Goal: Task Accomplishment & Management: Manage account settings

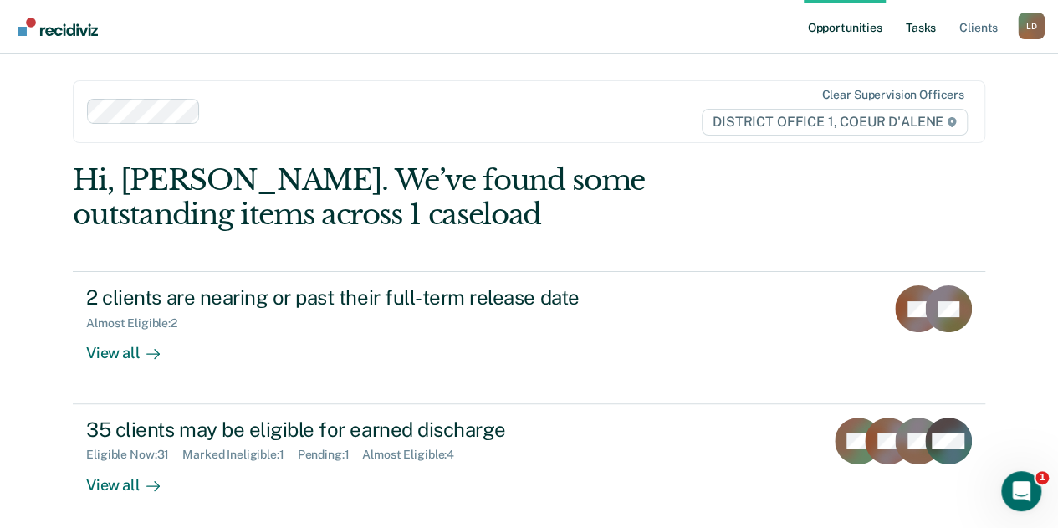
click at [921, 27] on link "Tasks" at bounding box center [921, 27] width 37 height 54
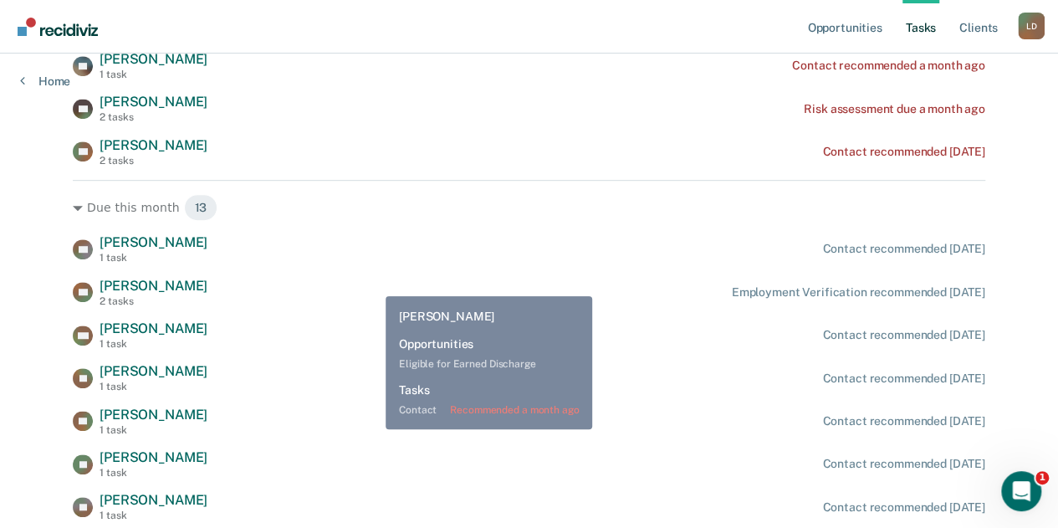
scroll to position [418, 0]
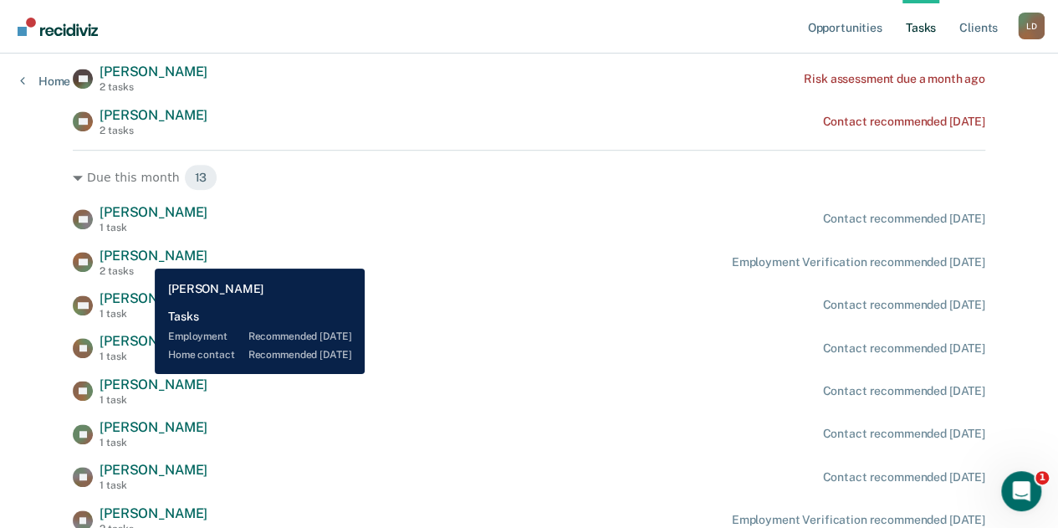
click at [142, 256] on span "[PERSON_NAME]" at bounding box center [154, 256] width 108 height 16
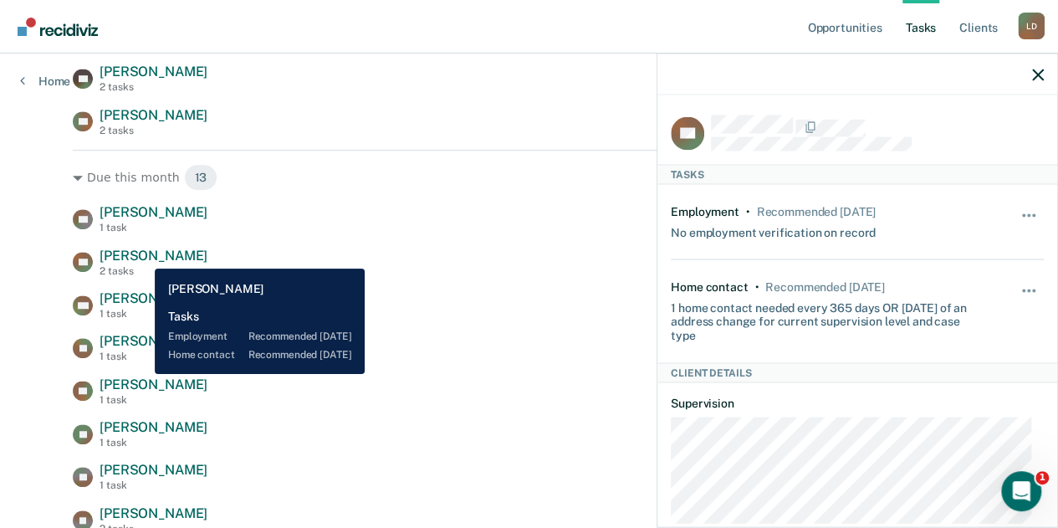
click at [142, 256] on span "[PERSON_NAME]" at bounding box center [154, 256] width 108 height 16
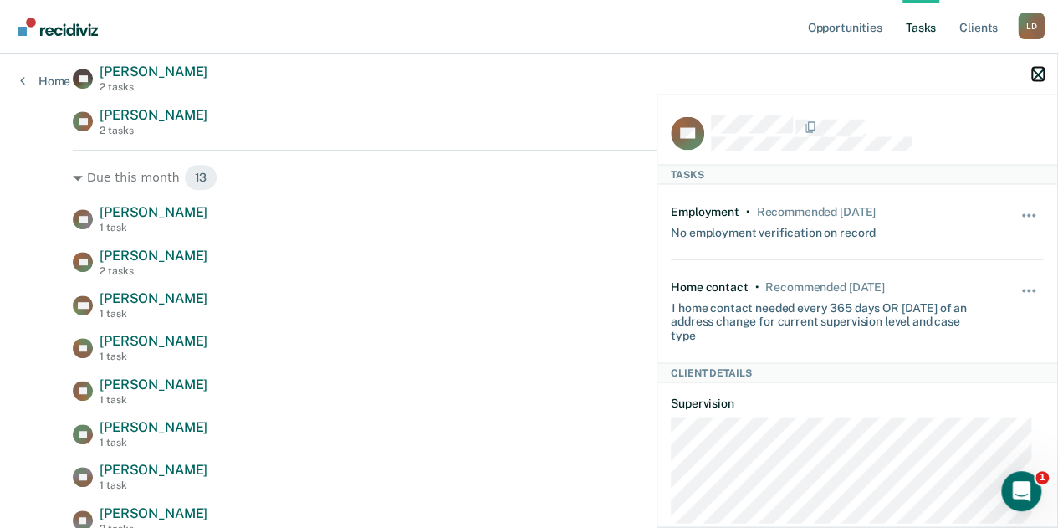
click at [1042, 75] on icon "button" at bounding box center [1038, 75] width 12 height 12
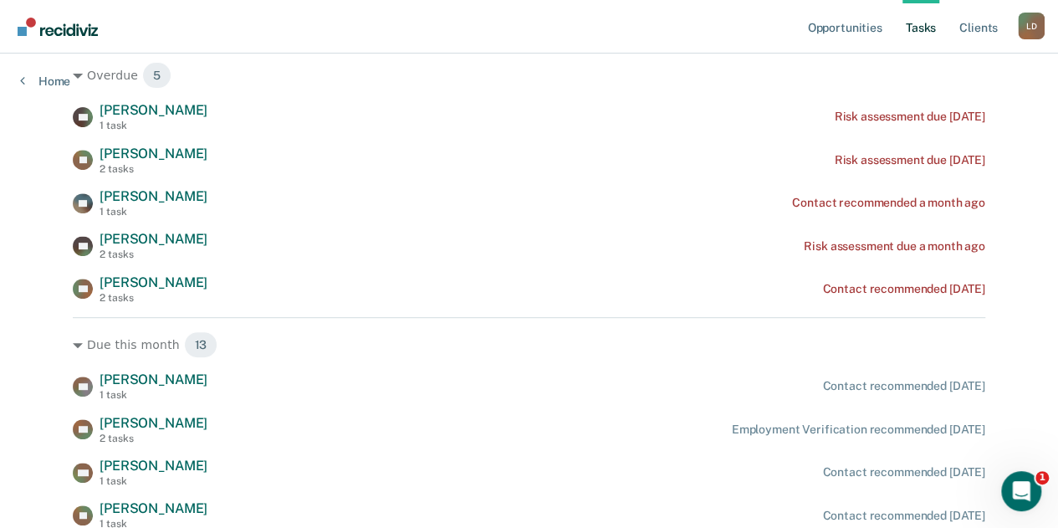
scroll to position [167, 0]
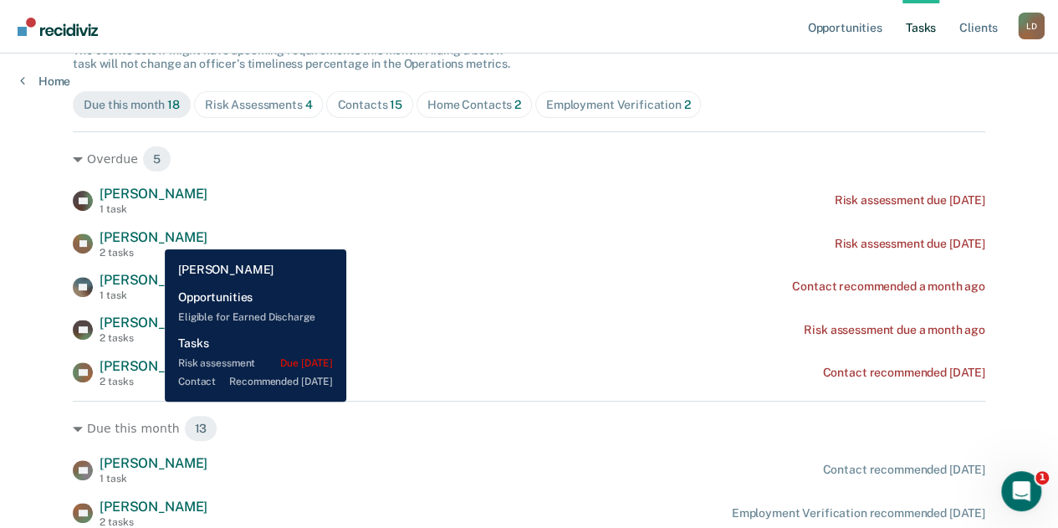
click at [152, 237] on span "[PERSON_NAME]" at bounding box center [154, 237] width 108 height 16
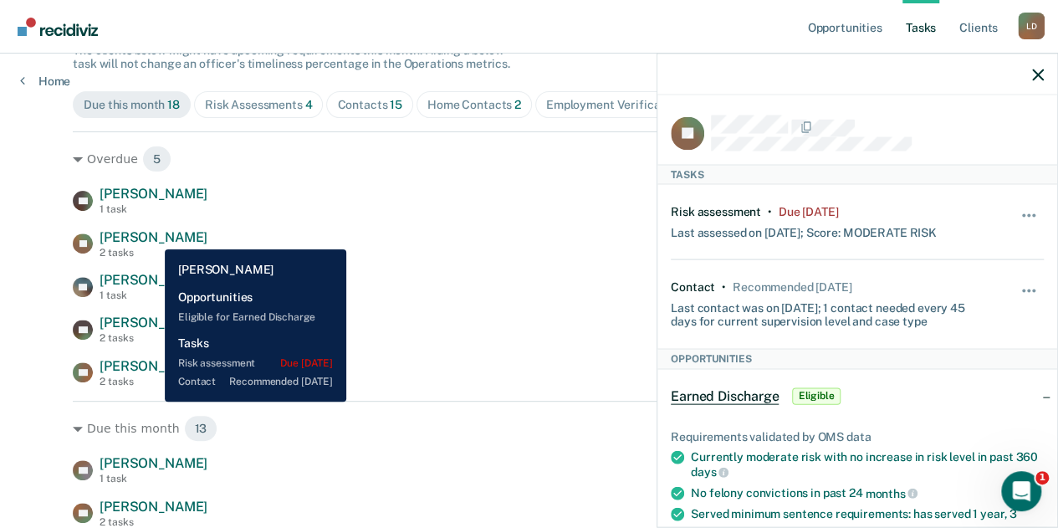
click at [152, 237] on span "[PERSON_NAME]" at bounding box center [154, 237] width 108 height 16
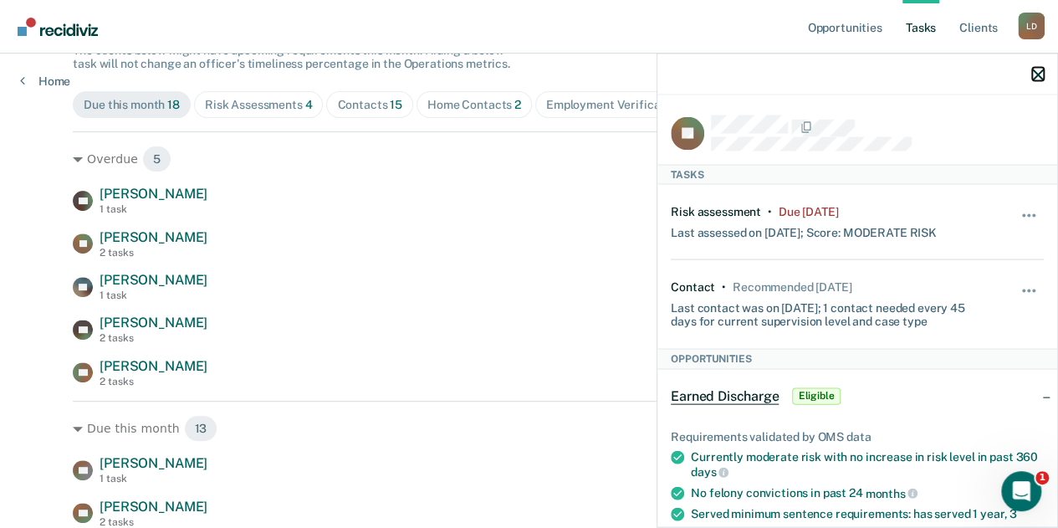
click at [1038, 71] on icon "button" at bounding box center [1038, 75] width 12 height 12
